Goal: Task Accomplishment & Management: Manage account settings

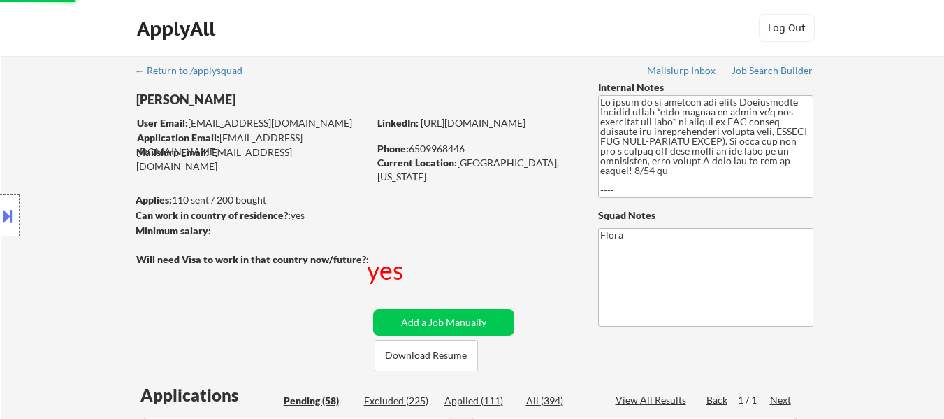
select select ""applied""
select select ""pending""
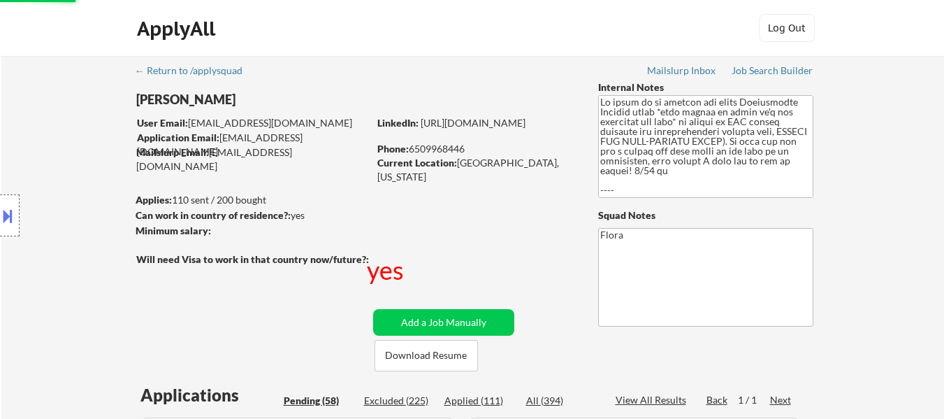
select select ""pending""
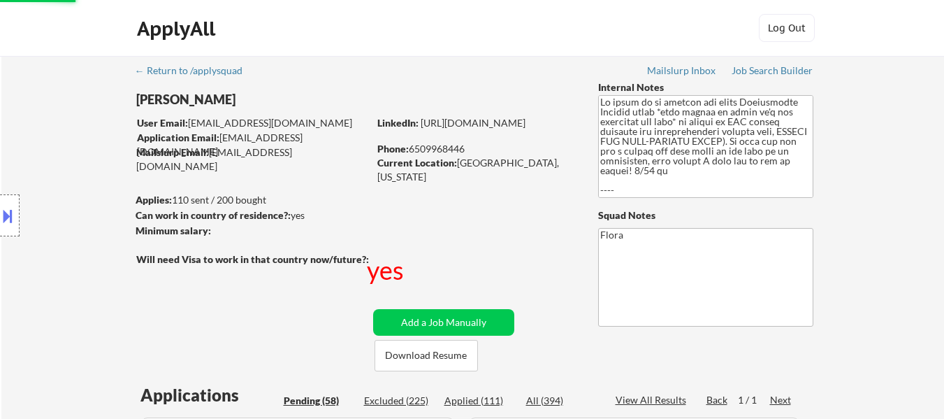
select select ""pending""
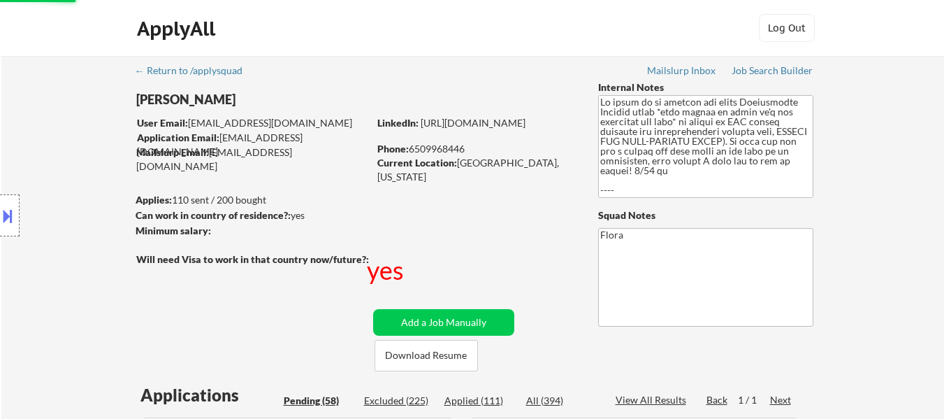
select select ""pending""
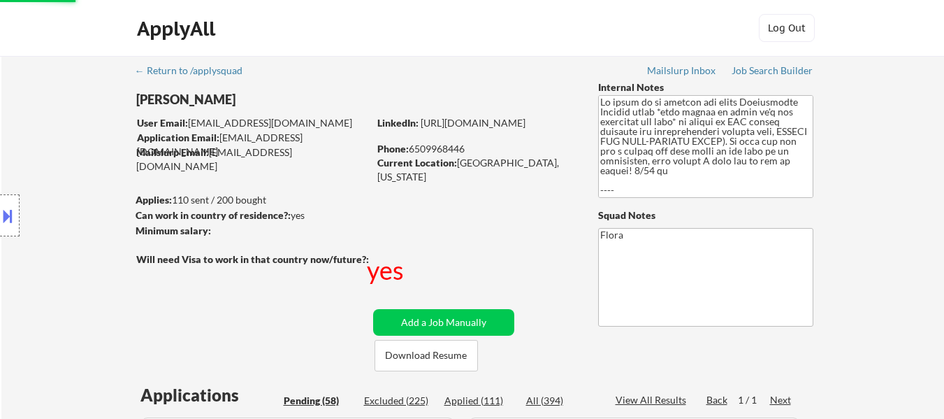
select select ""pending""
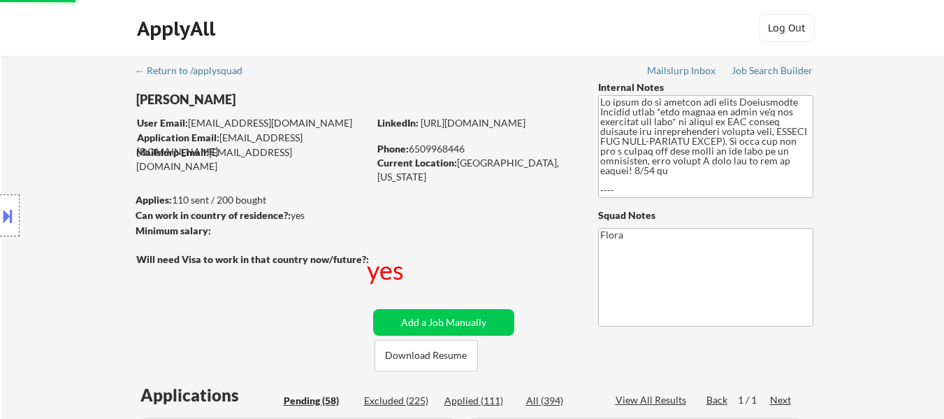
select select ""pending""
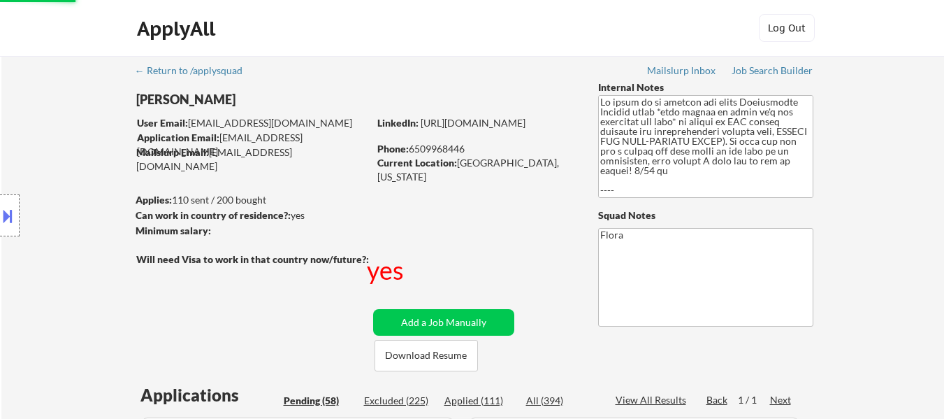
select select ""pending""
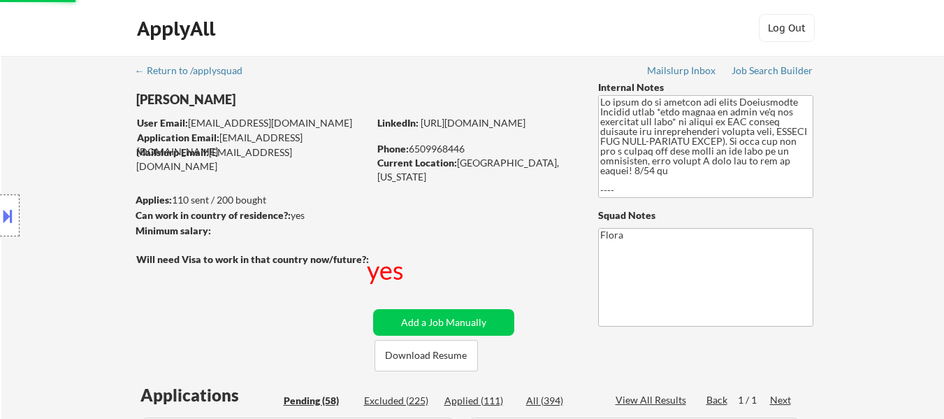
select select ""pending""
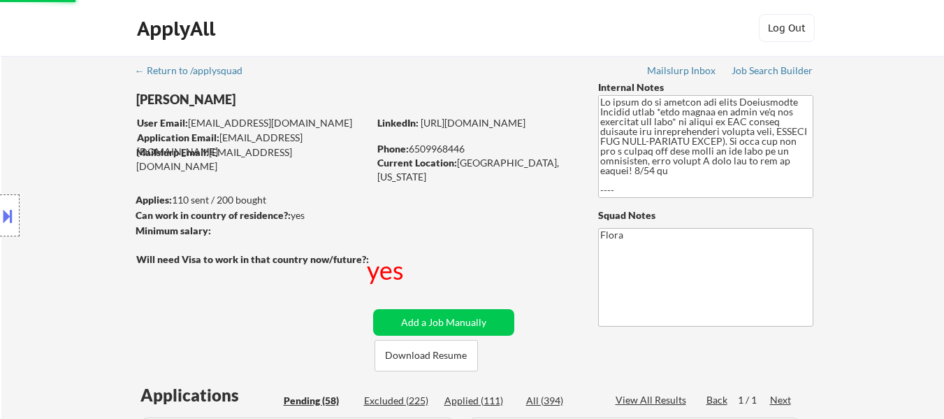
select select ""pending""
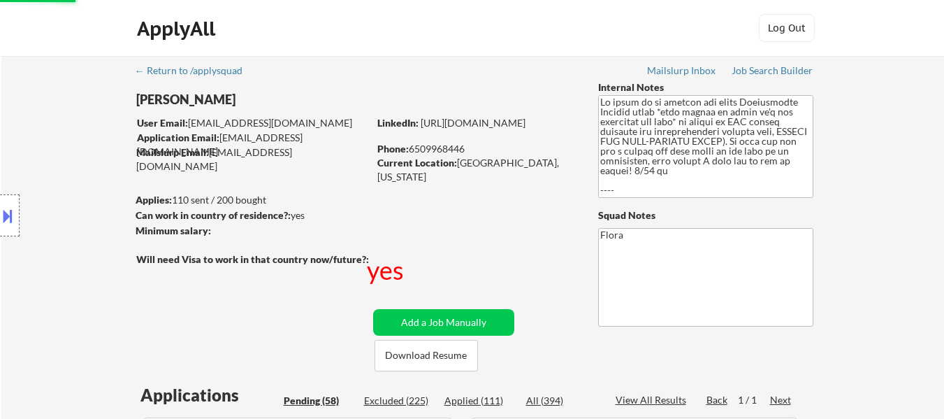
select select ""pending""
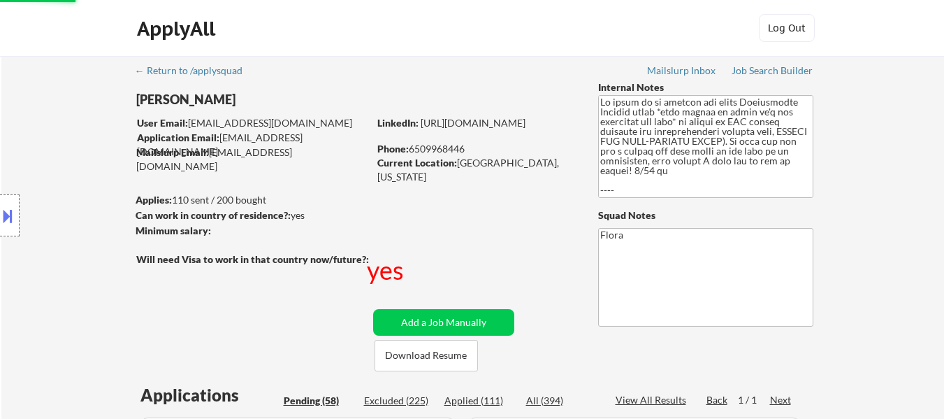
select select ""pending""
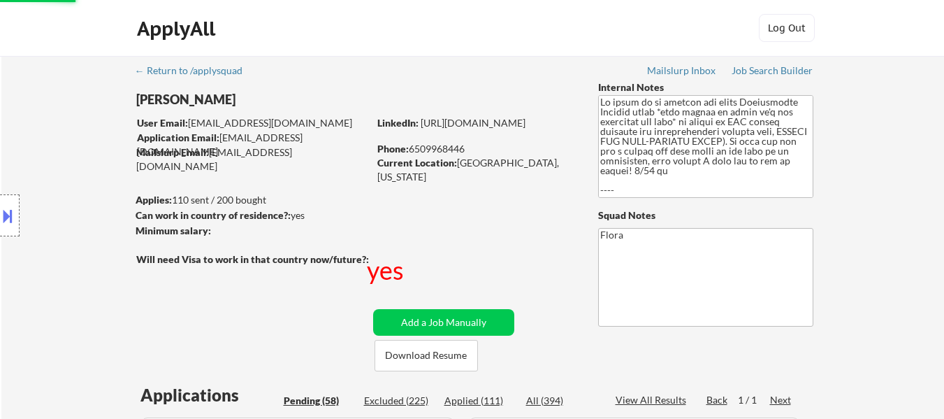
select select ""pending""
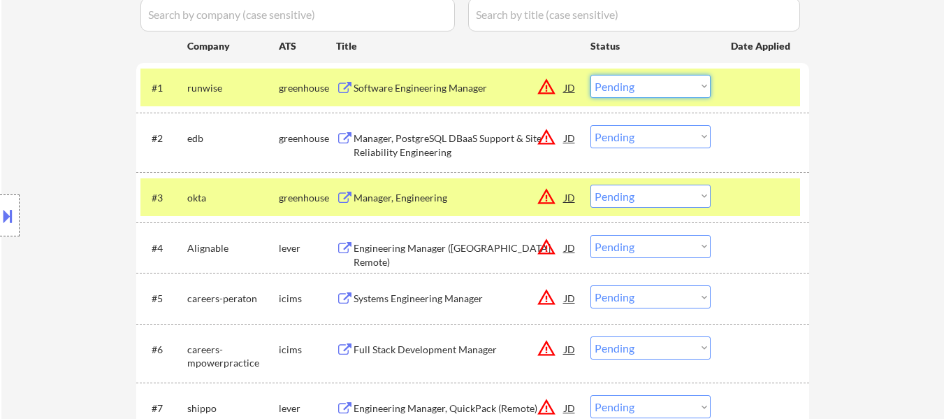
click at [641, 92] on select "Choose an option... Pending Applied Excluded (Questions) Excluded (Expired) Exc…" at bounding box center [651, 86] width 120 height 23
click at [591, 75] on select "Choose an option... Pending Applied Excluded (Questions) Excluded (Expired) Exc…" at bounding box center [651, 86] width 120 height 23
click at [413, 145] on div "Manager, PostgreSQL DBaaS Support & Site Reliability Engineering" at bounding box center [459, 144] width 211 height 27
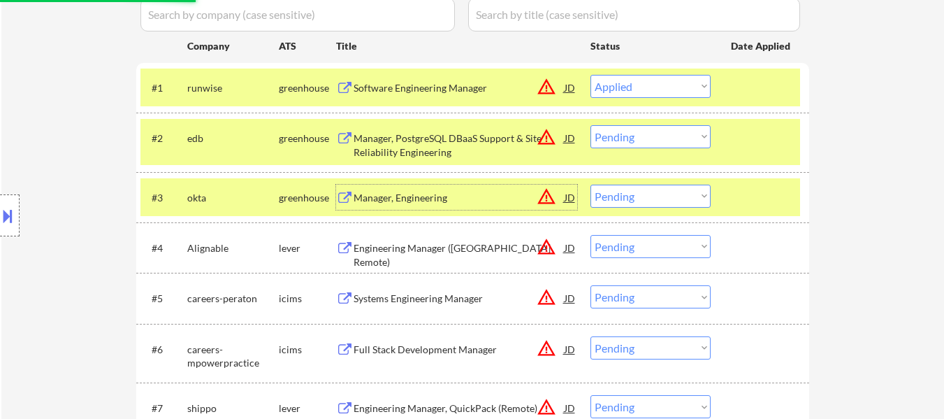
click at [429, 198] on div "Manager, Engineering" at bounding box center [459, 198] width 211 height 14
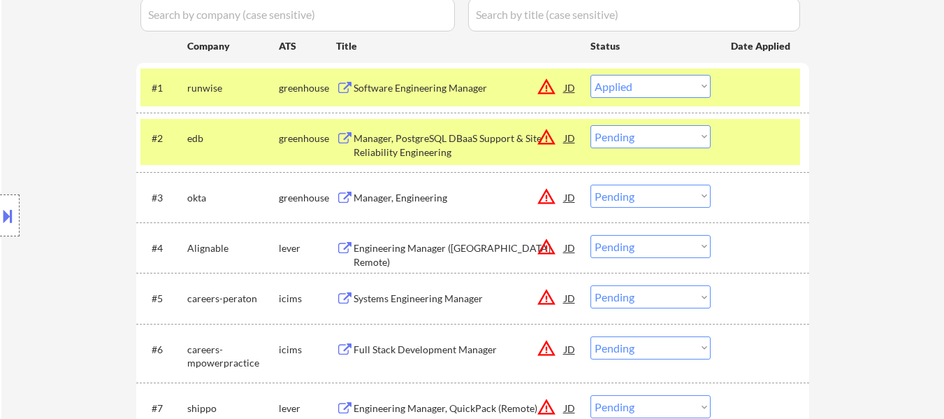
select select ""pending""
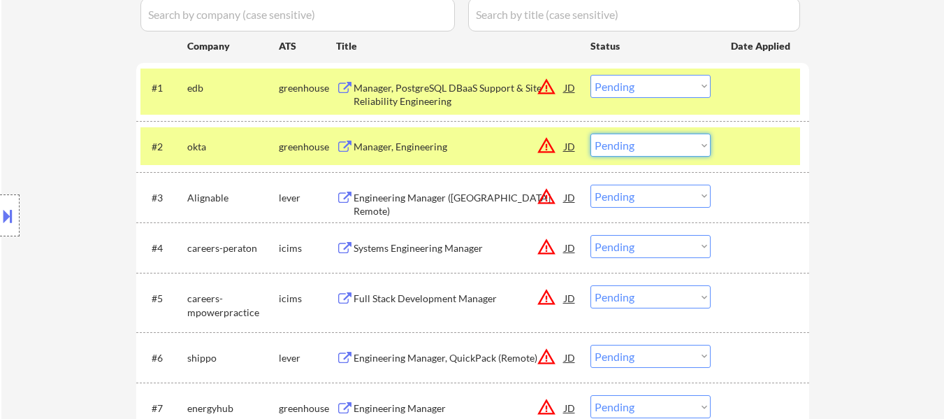
click at [641, 150] on select "Choose an option... Pending Applied Excluded (Questions) Excluded (Expired) Exc…" at bounding box center [651, 145] width 120 height 23
click at [591, 134] on select "Choose an option... Pending Applied Excluded (Questions) Excluded (Expired) Exc…" at bounding box center [651, 145] width 120 height 23
select select ""pending""
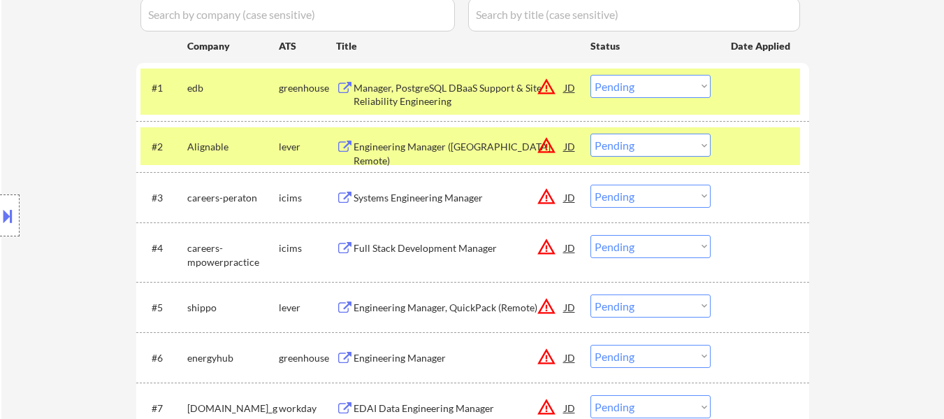
click at [604, 83] on select "Choose an option... Pending Applied Excluded (Questions) Excluded (Expired) Exc…" at bounding box center [651, 86] width 120 height 23
click at [591, 75] on select "Choose an option... Pending Applied Excluded (Questions) Excluded (Expired) Exc…" at bounding box center [651, 86] width 120 height 23
select select ""pending""
